Goal: Task Accomplishment & Management: Manage account settings

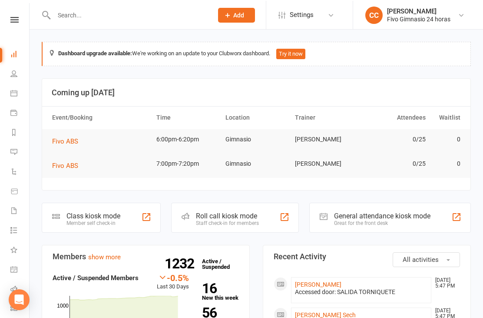
click at [161, 20] on input "text" at bounding box center [129, 14] width 156 height 12
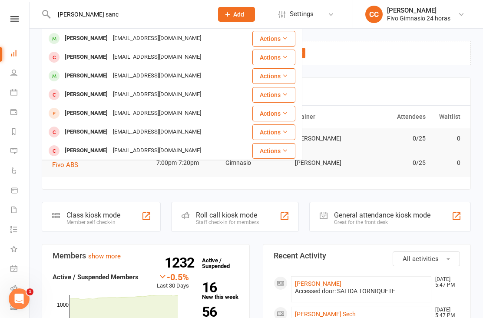
type input "[PERSON_NAME] sanc"
click at [173, 39] on div "[EMAIL_ADDRESS][DOMAIN_NAME]" at bounding box center [156, 38] width 93 height 13
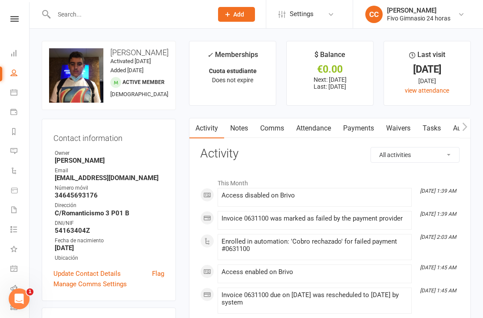
click at [399, 129] on link "Waivers" at bounding box center [398, 128] width 36 height 20
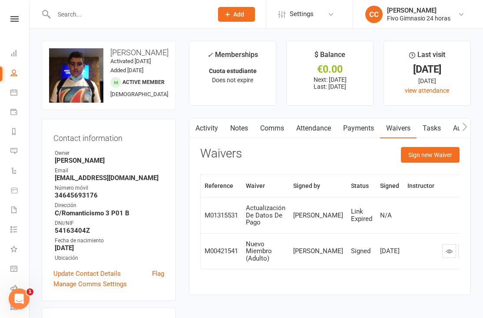
click at [441, 151] on button "Sign new Waiver" at bounding box center [430, 155] width 59 height 16
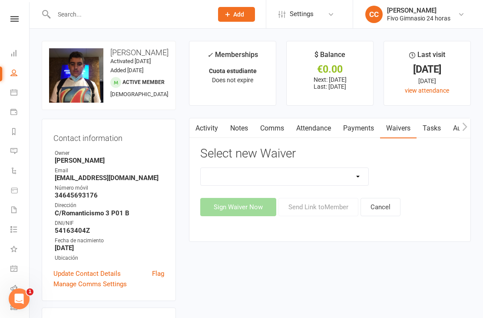
click at [292, 189] on div "Actualización De Datos De Pago Alta Online Certificación Finalización Contrato …" at bounding box center [329, 191] width 259 height 49
click at [302, 176] on select "Actualización De Datos De Pago Alta Online Certificación Finalización Contrato …" at bounding box center [285, 176] width 168 height 17
select select "2439"
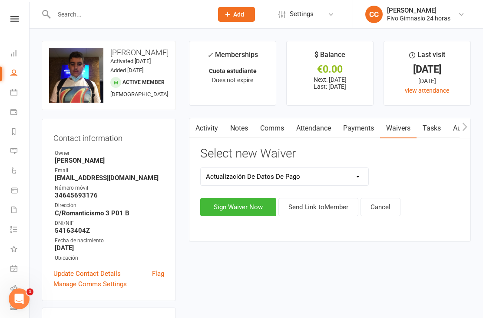
click at [235, 209] on button "Sign Waiver Now" at bounding box center [238, 207] width 76 height 18
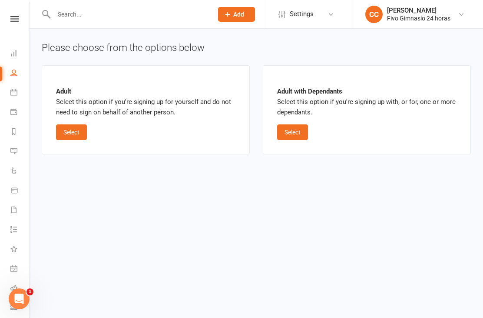
click at [74, 133] on button "Select" at bounding box center [71, 132] width 31 height 16
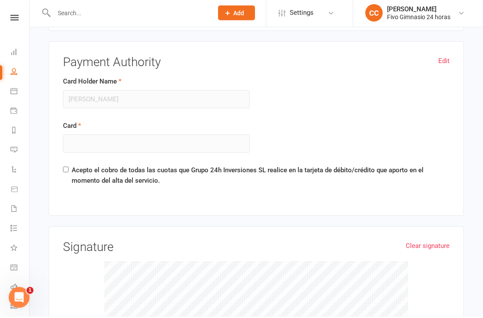
scroll to position [607, 0]
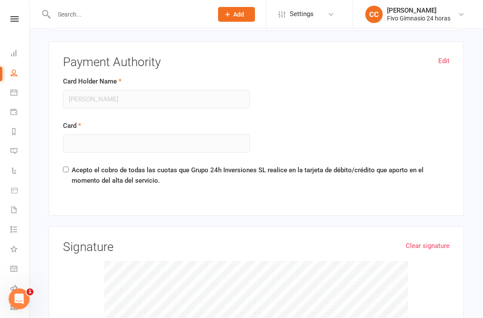
click at [438, 63] on h3 "Payment Authority" at bounding box center [256, 62] width 387 height 13
click at [439, 57] on link "Edit" at bounding box center [443, 61] width 11 height 10
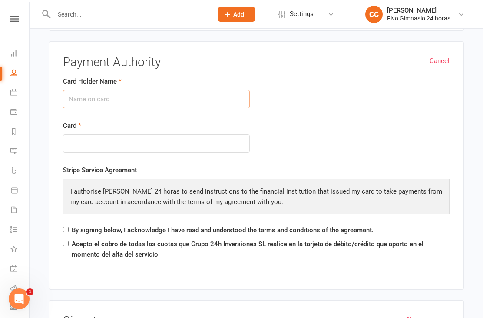
click at [87, 99] on input "Card Holder Name" at bounding box center [156, 99] width 187 height 18
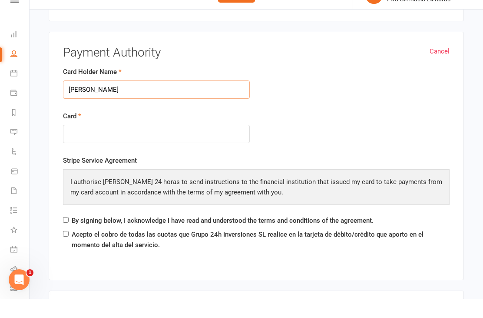
type input "[PERSON_NAME]"
click at [105, 144] on div at bounding box center [156, 153] width 187 height 19
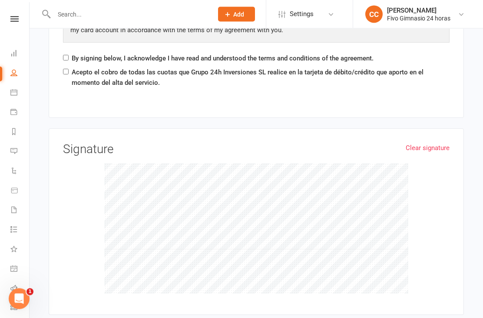
scroll to position [778, 0]
click at [266, 157] on div "Clear signature Signature" at bounding box center [256, 221] width 387 height 158
click at [67, 48] on div "Stripe Service Agreement I authorise Fivo Gimnasio 24 horas to send instruction…" at bounding box center [256, 30] width 387 height 74
click at [64, 55] on input "By signing below, I acknowledge I have read and understood the terms and condit…" at bounding box center [66, 58] width 6 height 6
checkbox input "true"
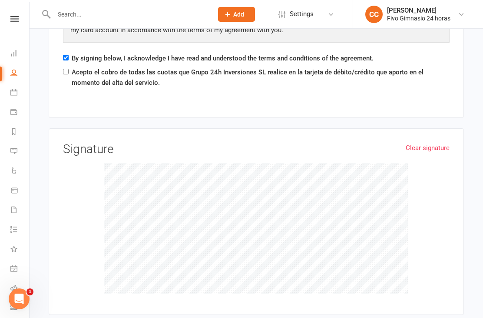
click at [64, 70] on input "Acepto el cobro de todas las cuotas que Grupo 24h Inversiones SL realice en la …" at bounding box center [66, 72] width 6 height 6
checkbox input "true"
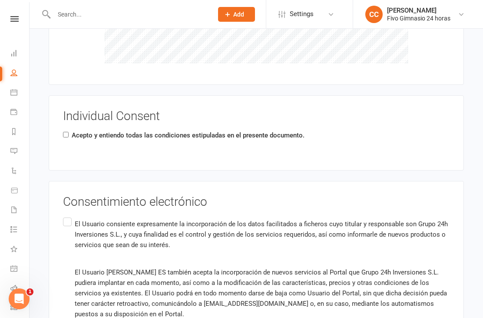
scroll to position [1080, 0]
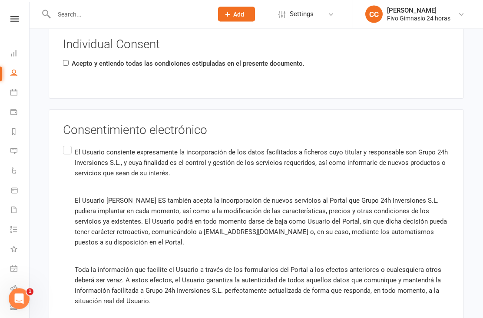
click at [64, 61] on input "Acepto y entiendo todas las condiciones estipuladas en el presente documento." at bounding box center [66, 63] width 6 height 6
checkbox input "true"
click at [64, 144] on label "El Usuario consiente expresamente la incorporación de los datos facilitados a f…" at bounding box center [256, 245] width 387 height 203
click at [64, 144] on input "El Usuario consiente expresamente la incorporación de los datos facilitados a f…" at bounding box center [66, 144] width 6 height 0
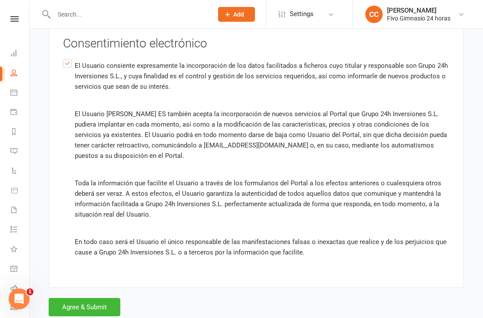
click at [76, 306] on button "Agree & Submit" at bounding box center [85, 307] width 72 height 18
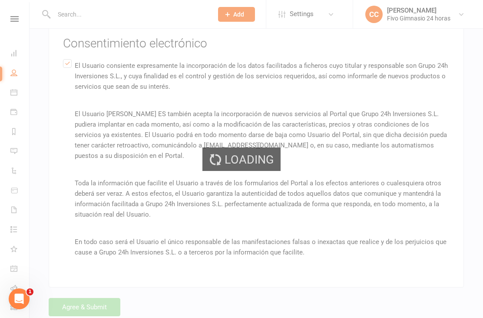
click at [76, 296] on div "Loading" at bounding box center [241, 159] width 483 height 318
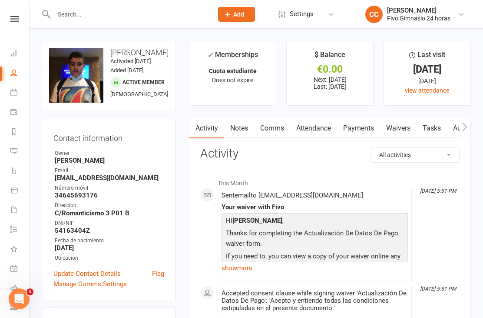
click at [348, 137] on link "Payments" at bounding box center [358, 128] width 43 height 20
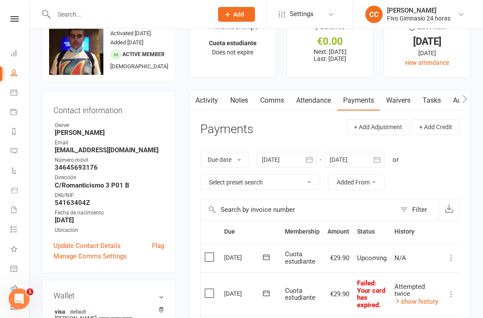
click at [454, 291] on icon at bounding box center [451, 293] width 9 height 9
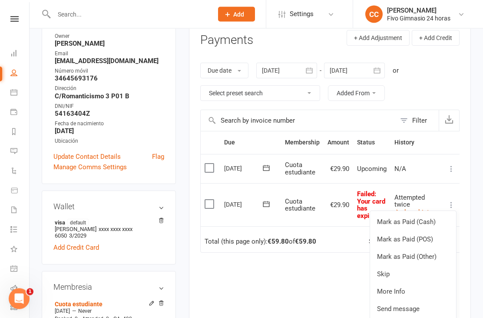
scroll to position [129, 0]
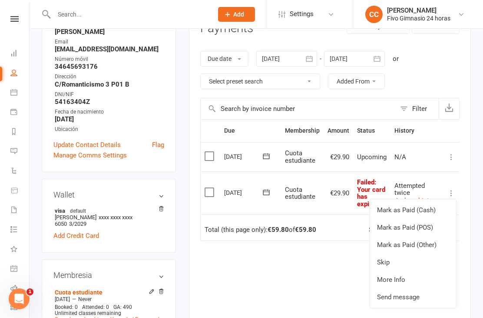
click at [425, 245] on link "Mark as Paid (Other)" at bounding box center [413, 244] width 86 height 17
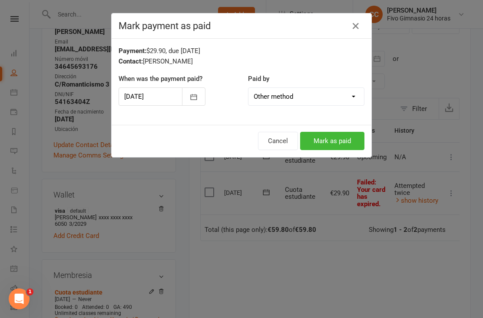
click at [334, 141] on button "Mark as paid" at bounding box center [332, 141] width 64 height 18
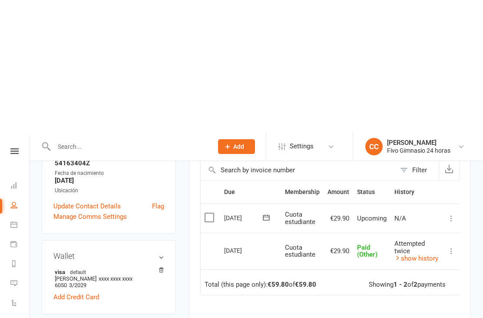
scroll to position [0, 0]
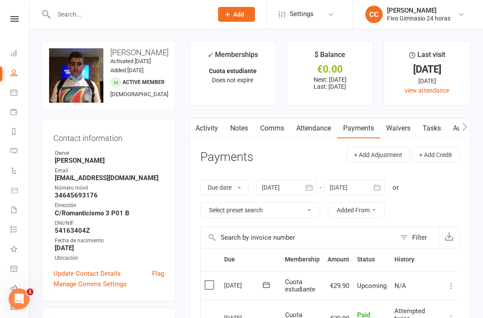
click at [395, 125] on link "Waivers" at bounding box center [398, 128] width 36 height 20
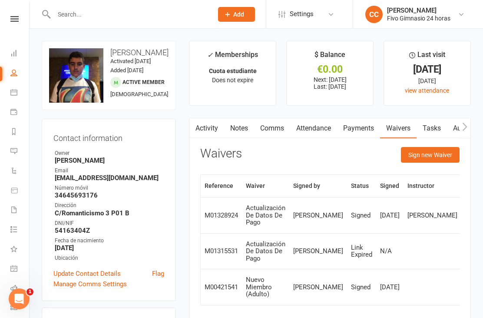
click at [464, 131] on button "button" at bounding box center [465, 128] width 11 height 20
click at [443, 127] on link "Access Control" at bounding box center [463, 128] width 58 height 20
